Goal: Information Seeking & Learning: Check status

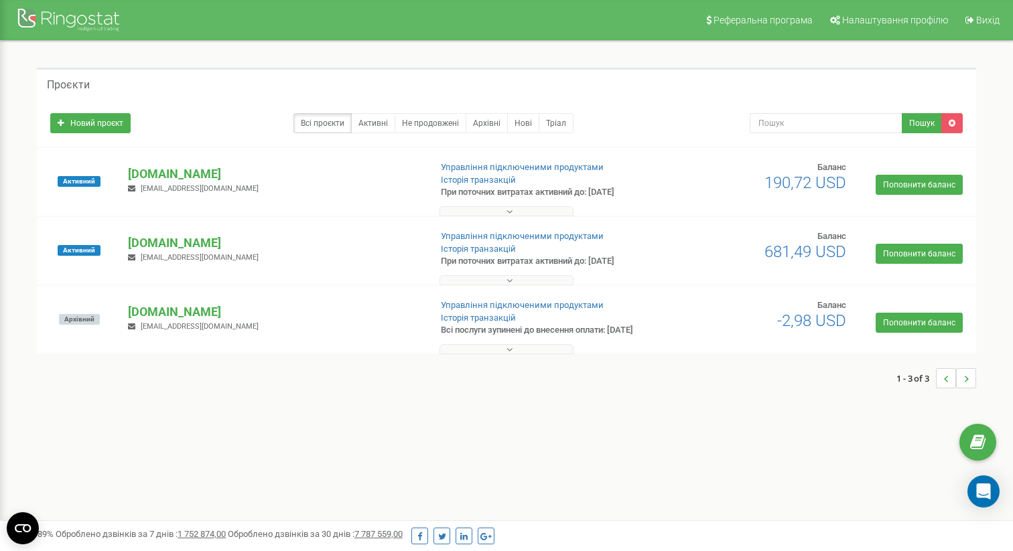
click at [201, 167] on p "[DOMAIN_NAME]" at bounding box center [273, 173] width 291 height 17
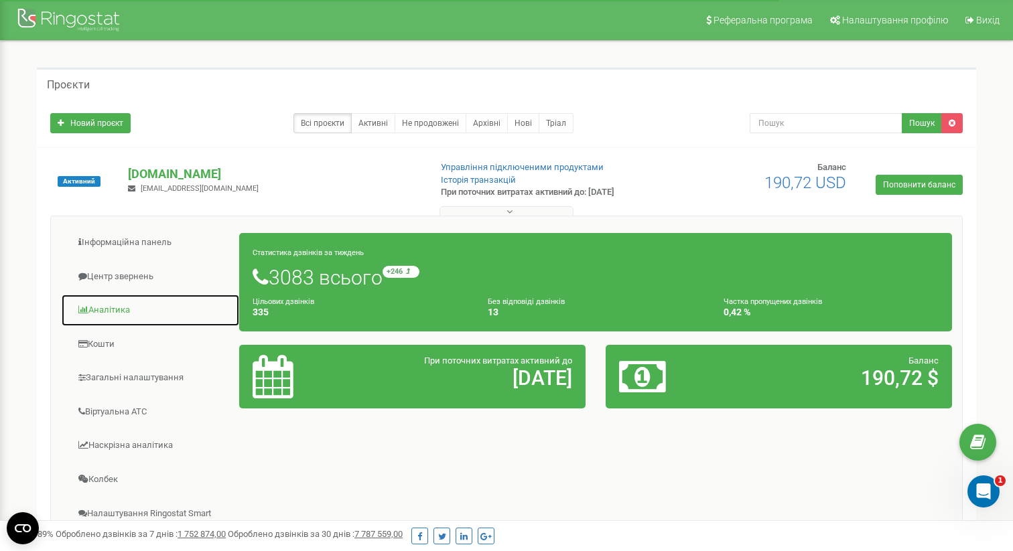
click at [122, 305] on link "Аналiтика" at bounding box center [150, 310] width 179 height 33
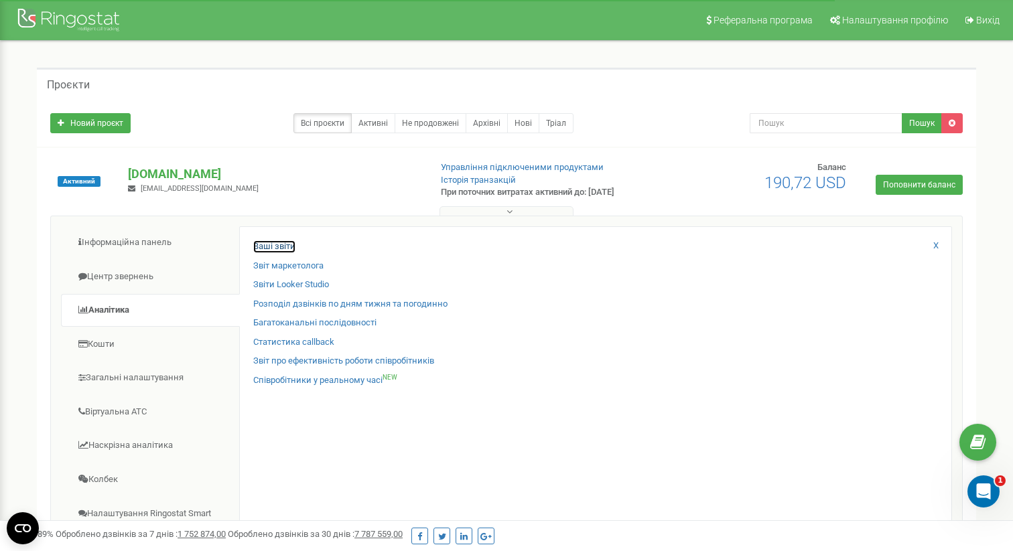
click at [281, 245] on link "Ваші звіти" at bounding box center [274, 246] width 42 height 13
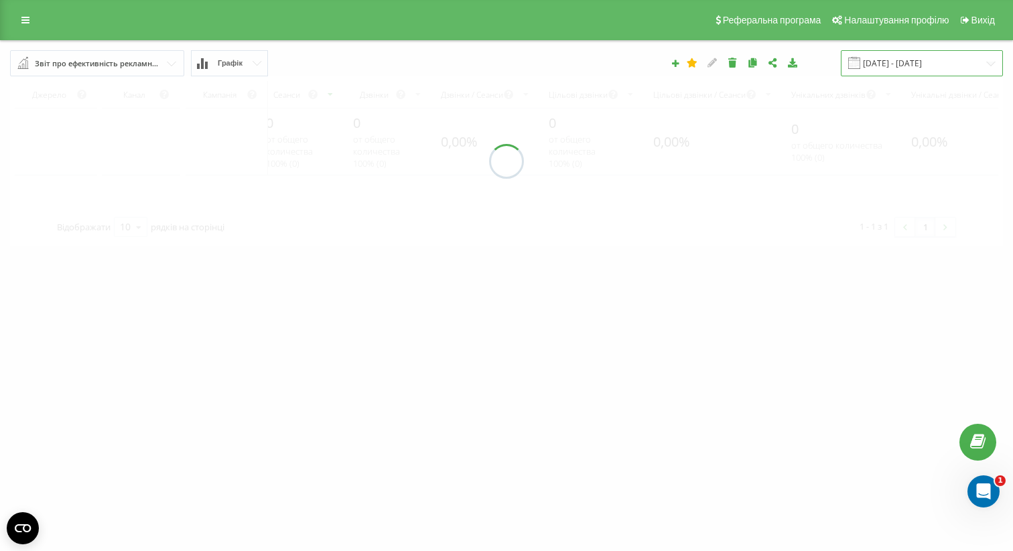
click at [890, 70] on input "[DATE] - [DATE]" at bounding box center [922, 63] width 162 height 26
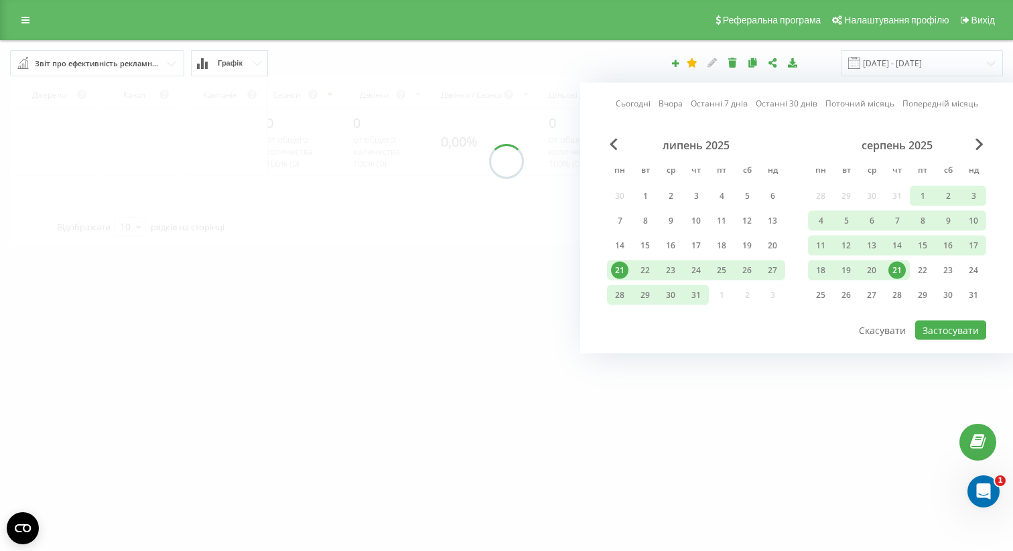
click at [638, 107] on link "Сьогодні" at bounding box center [633, 103] width 35 height 13
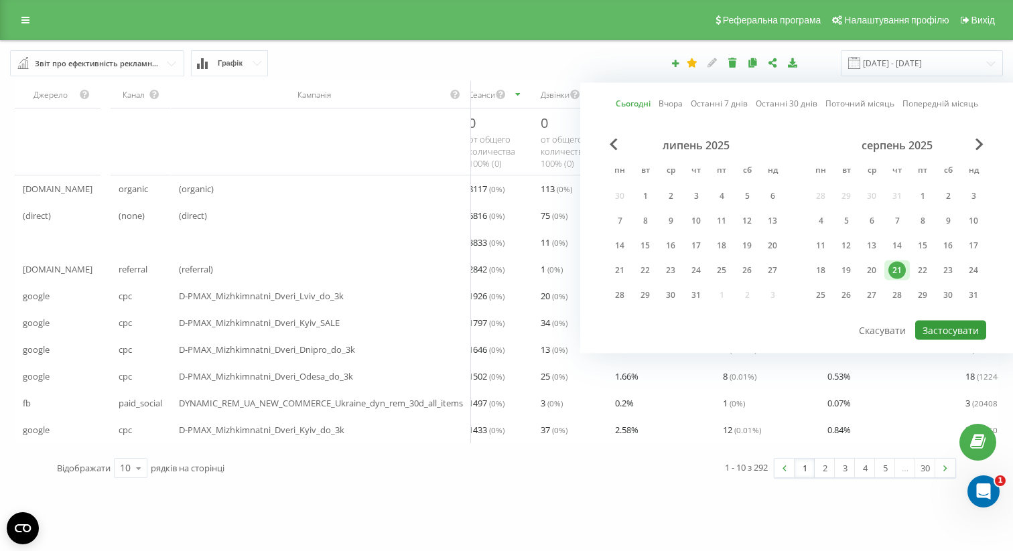
click at [951, 335] on button "Застосувати" at bounding box center [950, 330] width 71 height 19
type input "[DATE] - [DATE]"
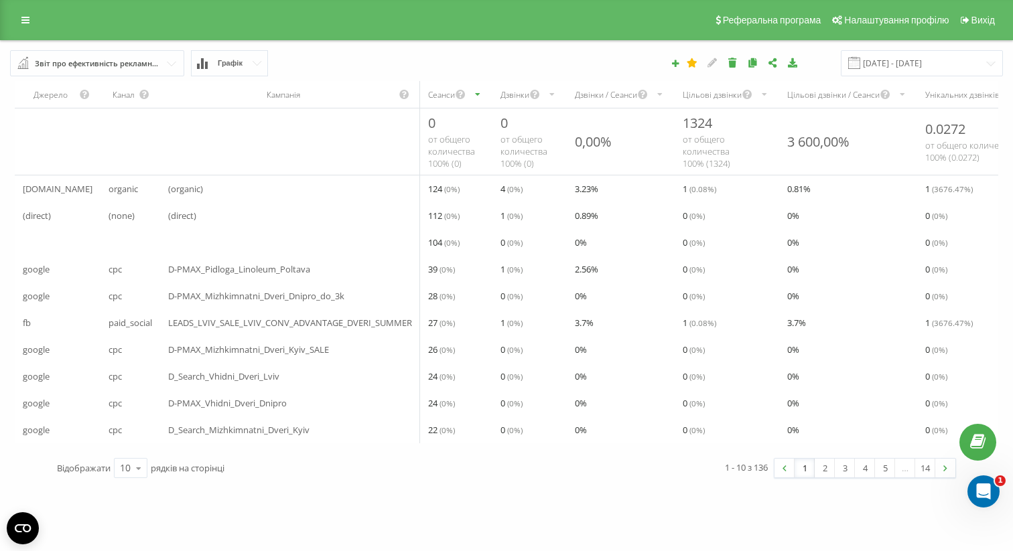
click at [514, 90] on div "Дзвінки" at bounding box center [514, 94] width 29 height 11
